Goal: Information Seeking & Learning: Find specific fact

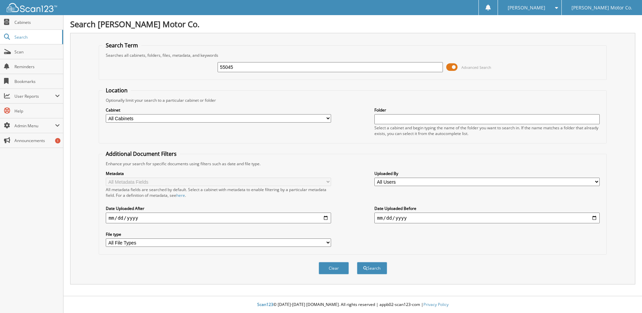
type input "55045"
click at [357, 262] on button "Search" at bounding box center [372, 268] width 30 height 12
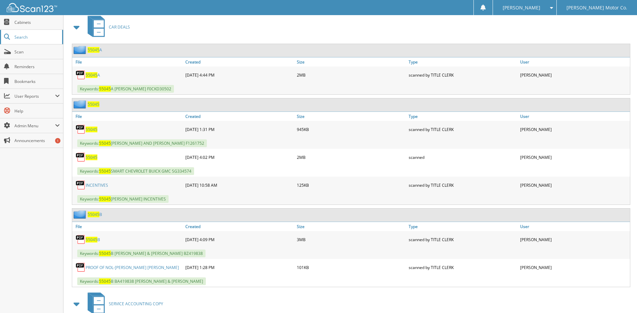
scroll to position [302, 0]
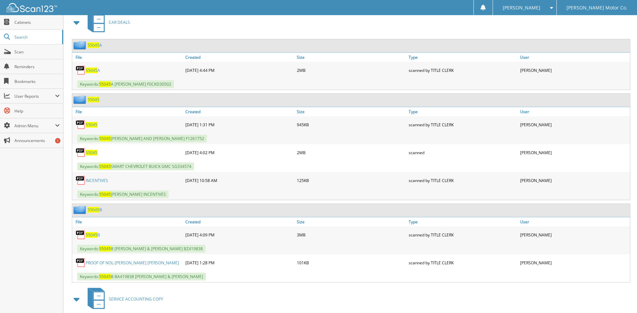
click at [91, 151] on span "55045" at bounding box center [92, 153] width 12 height 6
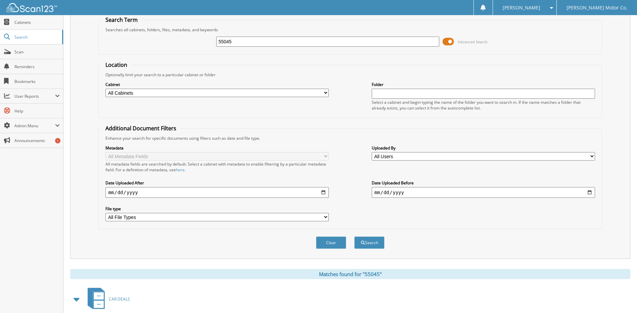
scroll to position [0, 0]
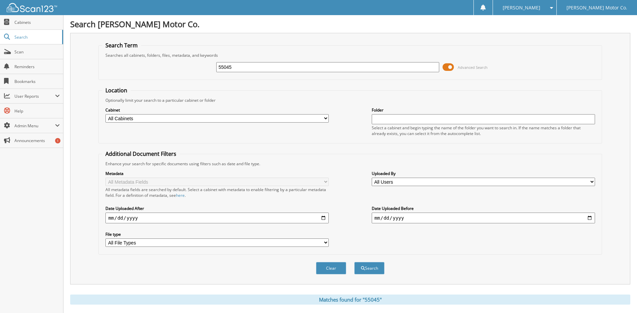
drag, startPoint x: 252, startPoint y: 67, endPoint x: 153, endPoint y: 79, distance: 99.7
click at [162, 67] on div "55045 Advanced Search" at bounding box center [350, 67] width 496 height 18
